Goal: Information Seeking & Learning: Understand process/instructions

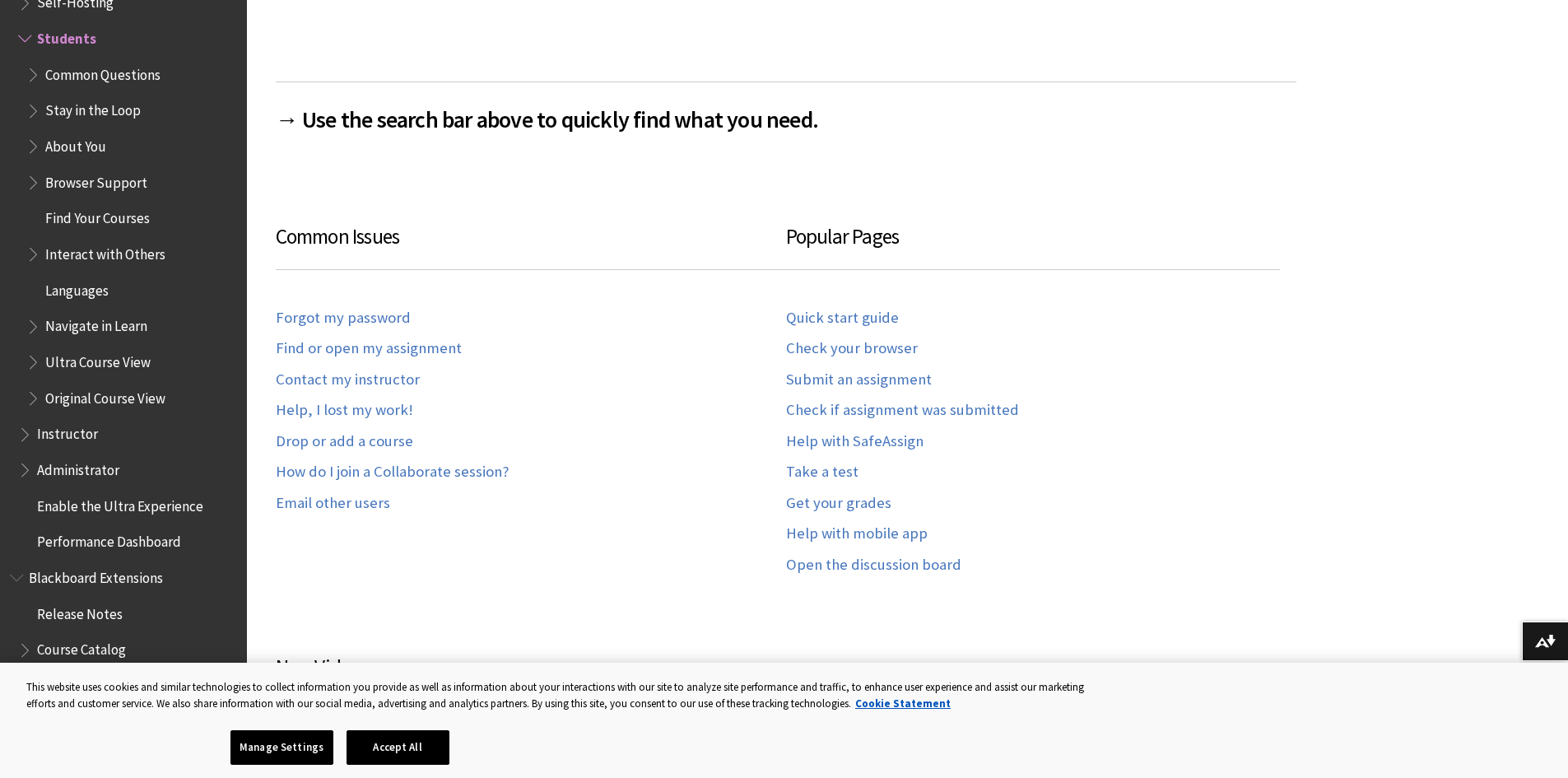
scroll to position [988, 0]
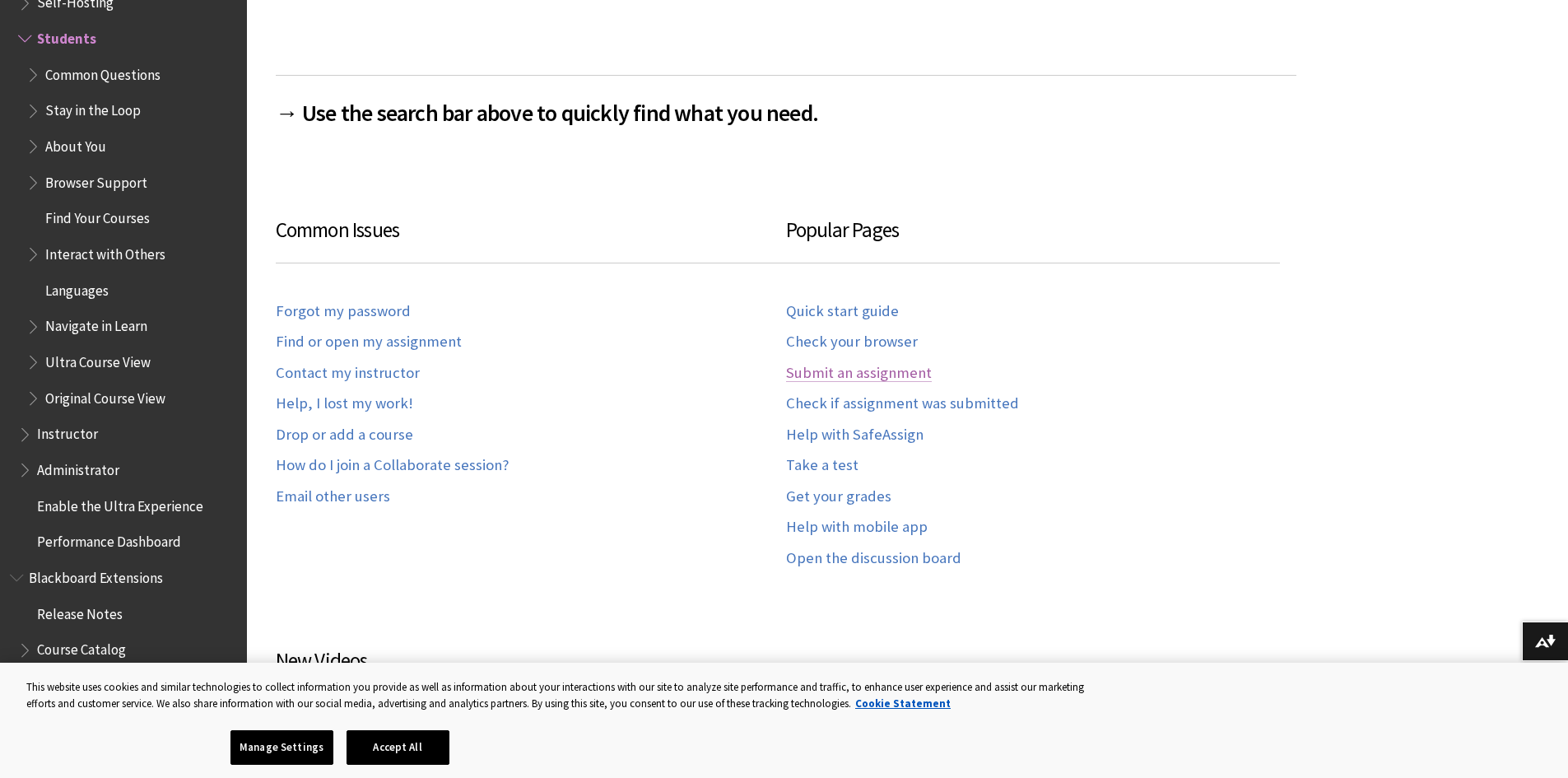
click at [848, 375] on link "Submit an assignment" at bounding box center [859, 374] width 146 height 19
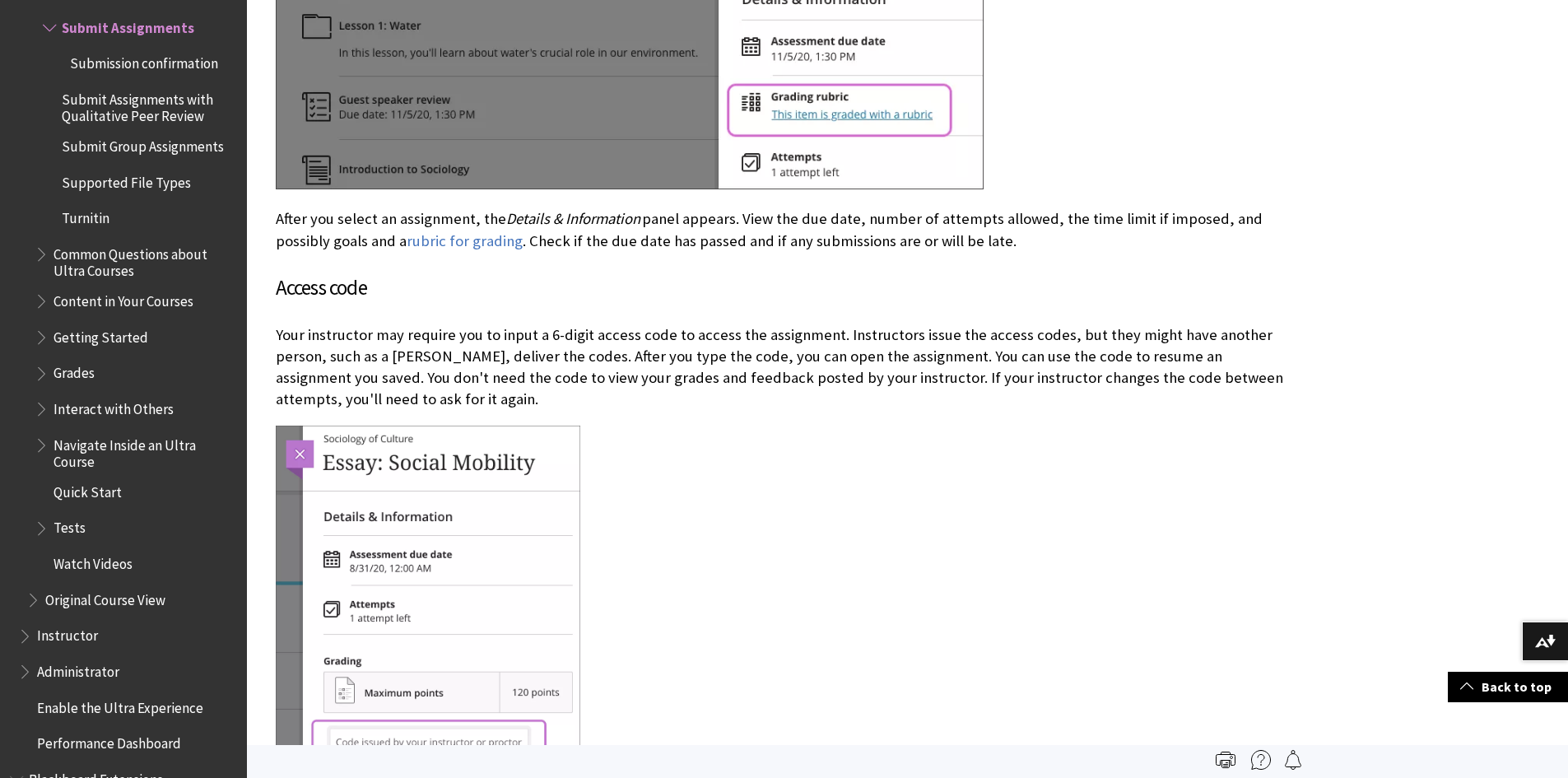
scroll to position [988, 0]
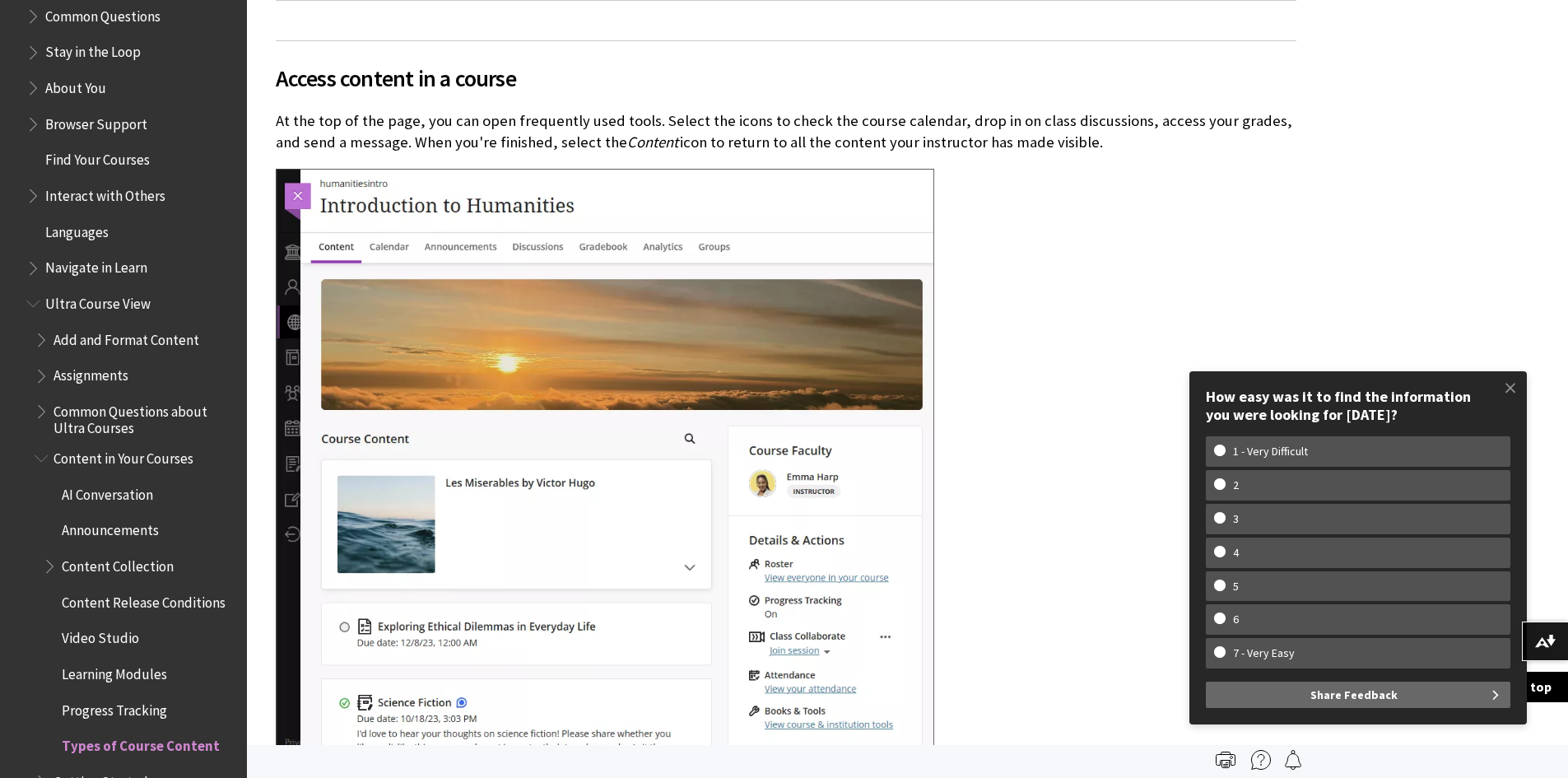
scroll to position [1647, 0]
click at [40, 371] on span "Book outline for Blackboard Learn Help" at bounding box center [43, 370] width 17 height 20
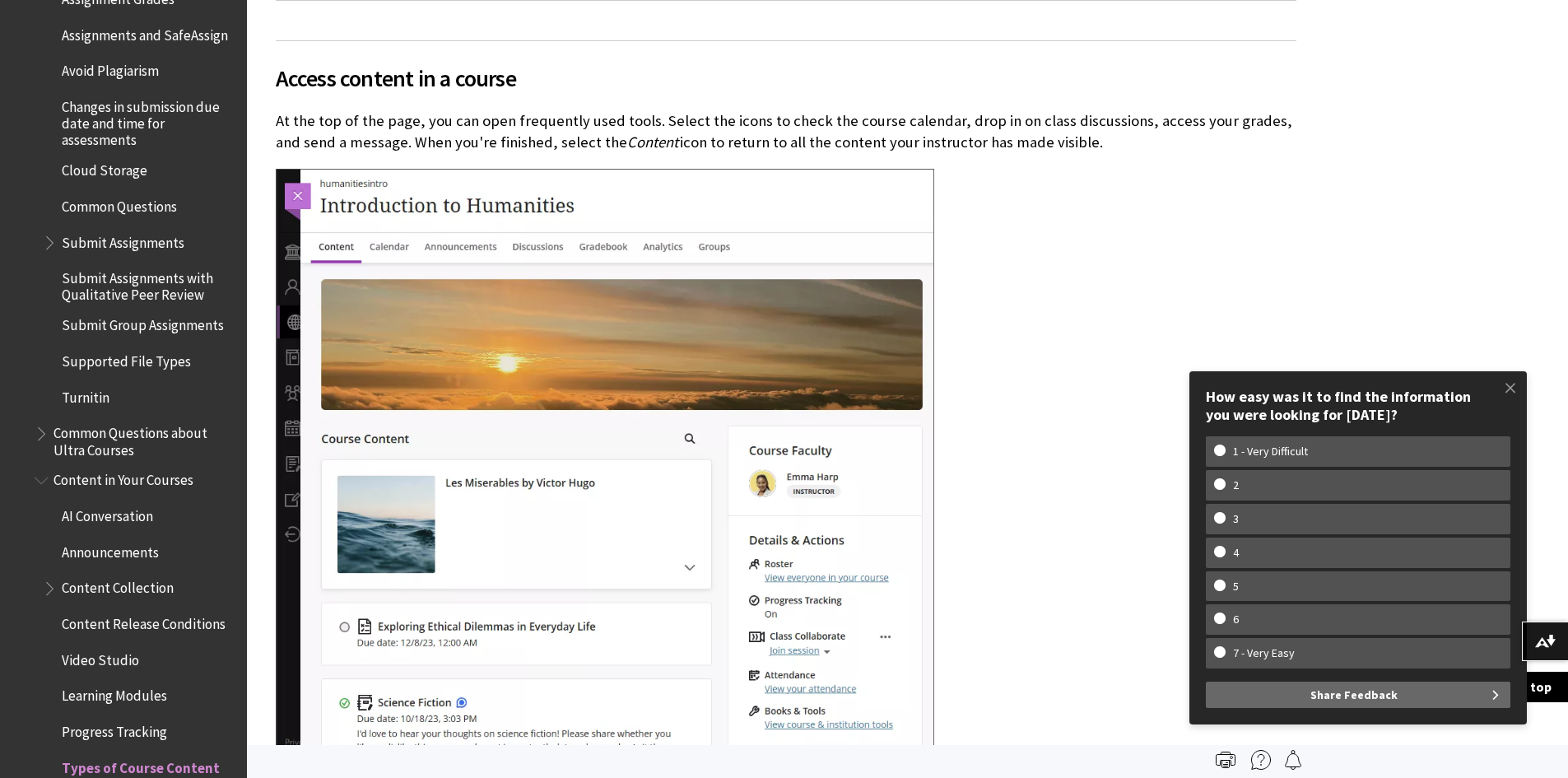
scroll to position [2058, 0]
click at [83, 404] on span "Turnitin" at bounding box center [85, 393] width 47 height 22
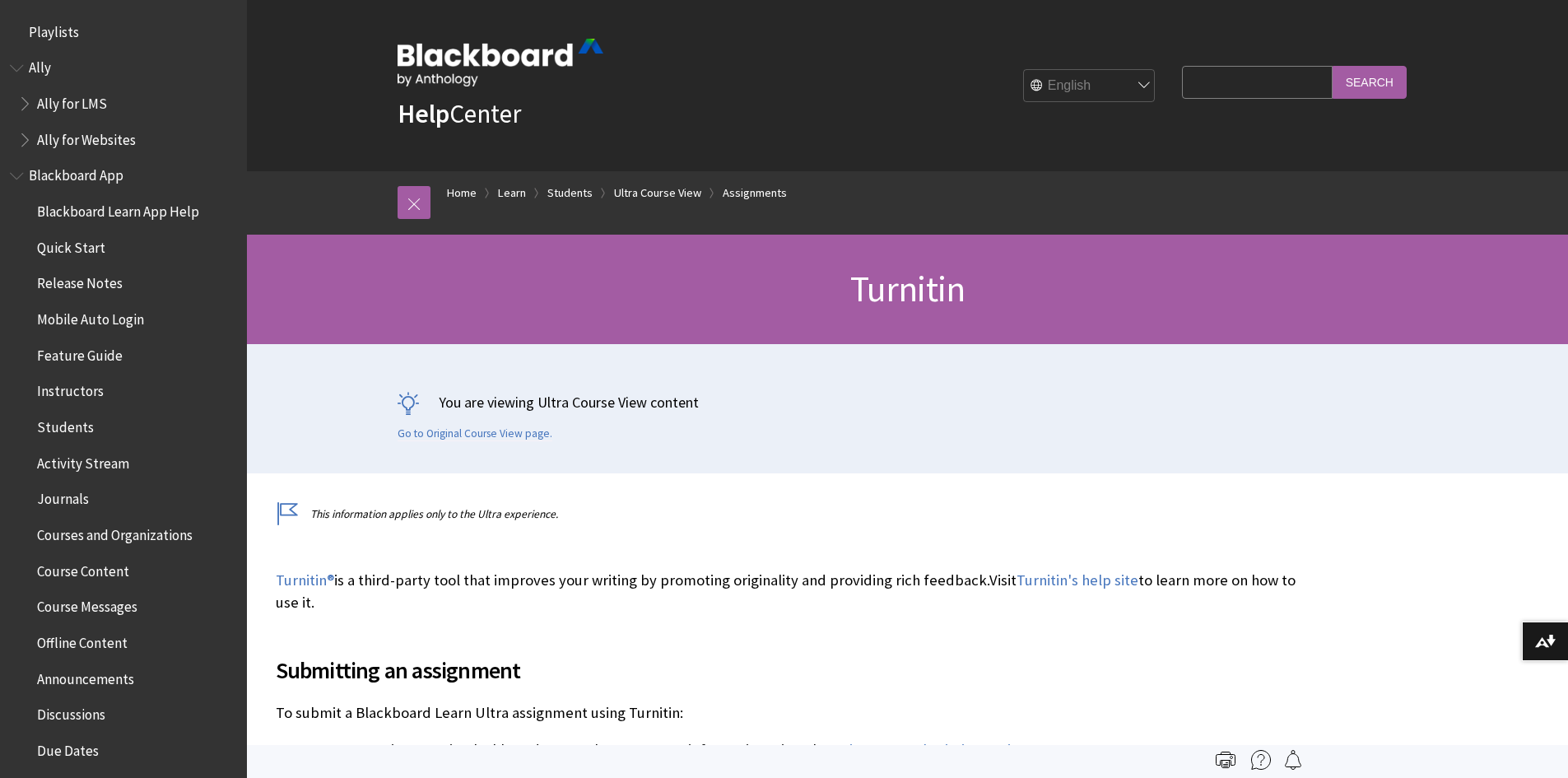
scroll to position [2427, 0]
